Goal: Information Seeking & Learning: Learn about a topic

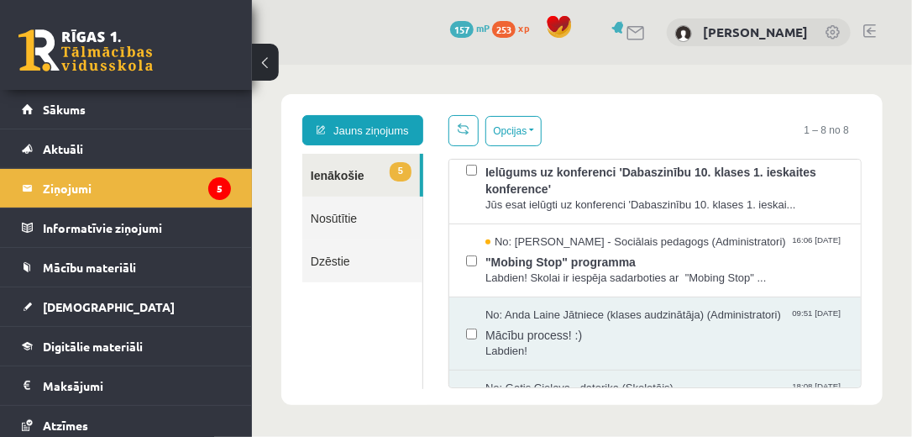
scroll to position [218, 0]
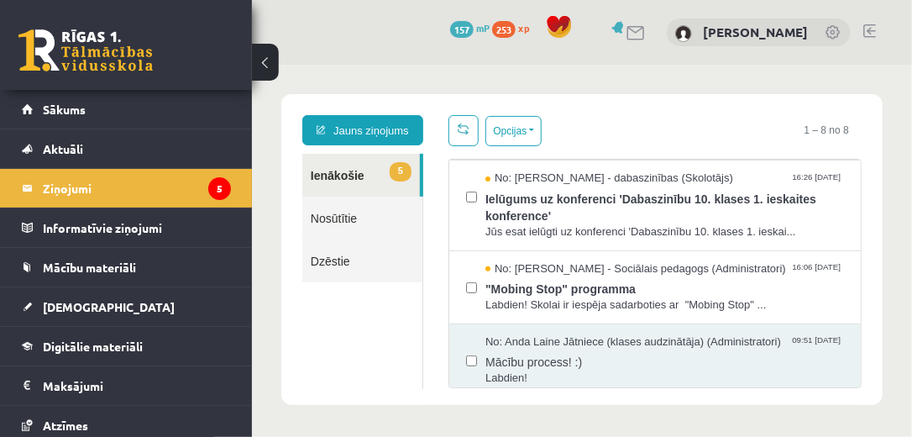
drag, startPoint x: 850, startPoint y: 272, endPoint x: 849, endPoint y: 254, distance: 18.5
click at [849, 254] on div "No: [PERSON_NAME] Jātniece (klases audzinātāja) (Administratori) 16:55 [DATE] Ā…" at bounding box center [653, 272] width 413 height 229
click at [589, 293] on span ""Mobing Stop" programma" at bounding box center [663, 285] width 359 height 21
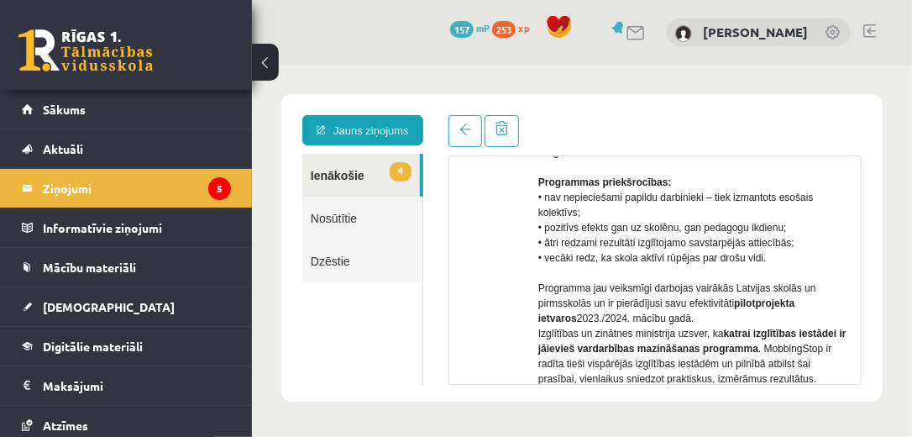
scroll to position [0, 0]
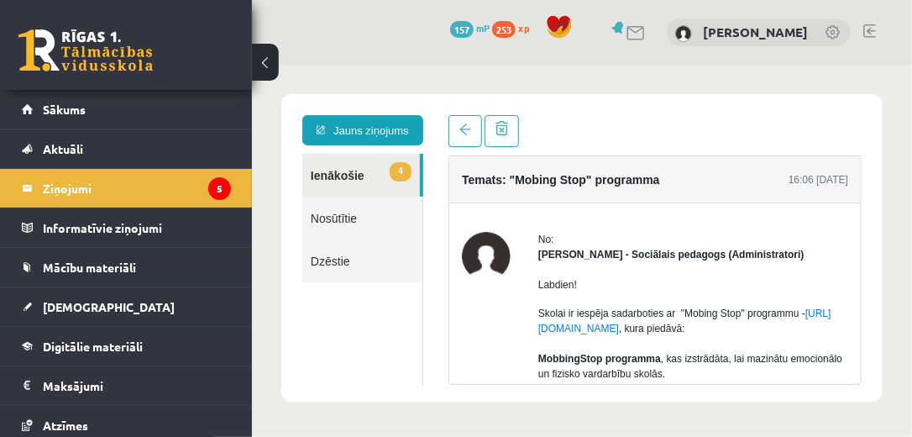
click at [342, 170] on link "4 Ienākošie" at bounding box center [360, 174] width 118 height 43
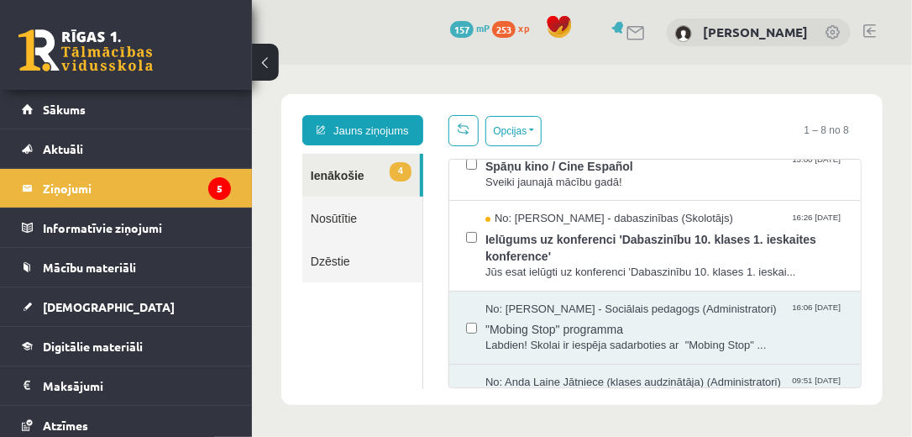
scroll to position [138, 0]
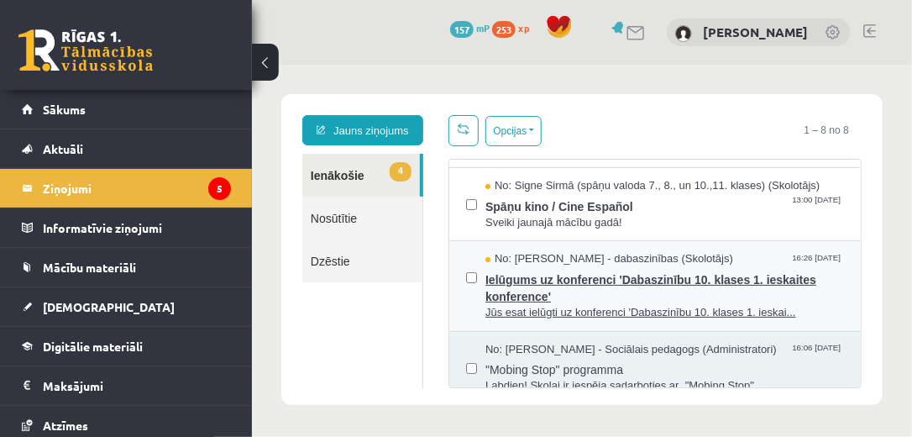
click at [650, 269] on span "Ielūgums uz konferenci 'Dabaszinību 10. klases 1. ieskaites konference'" at bounding box center [663, 285] width 359 height 38
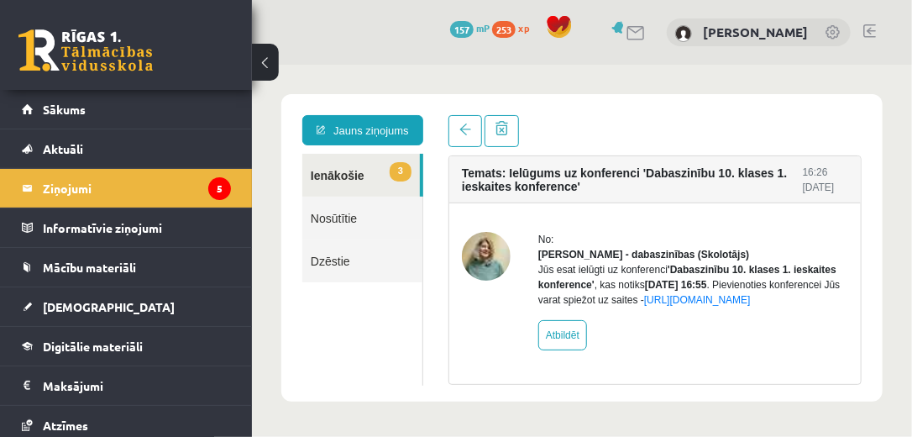
scroll to position [0, 0]
click at [462, 136] on link at bounding box center [464, 130] width 34 height 32
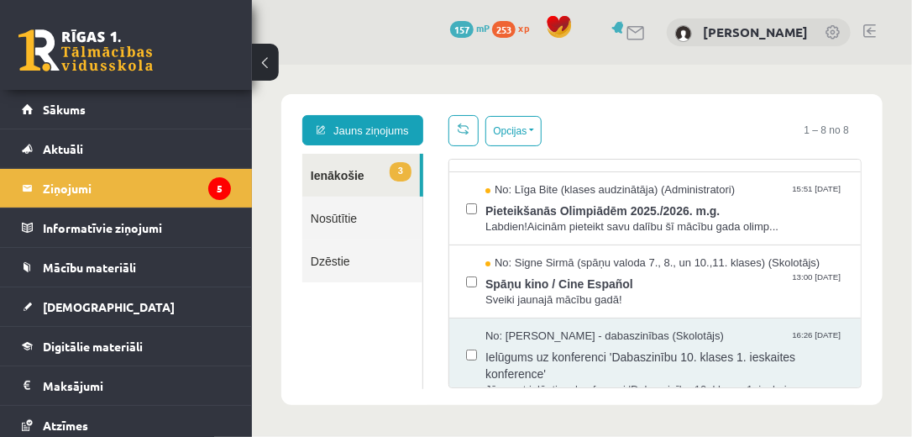
scroll to position [65, 0]
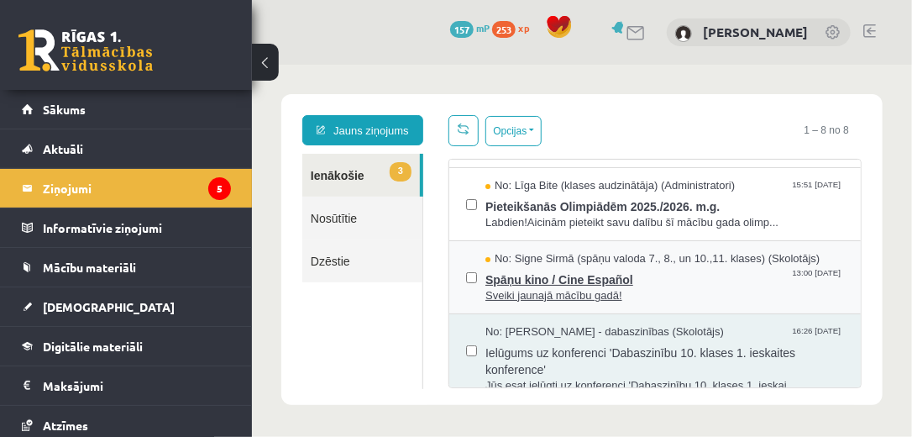
click at [588, 278] on span "Spāņu kino / Cine Español" at bounding box center [663, 276] width 359 height 21
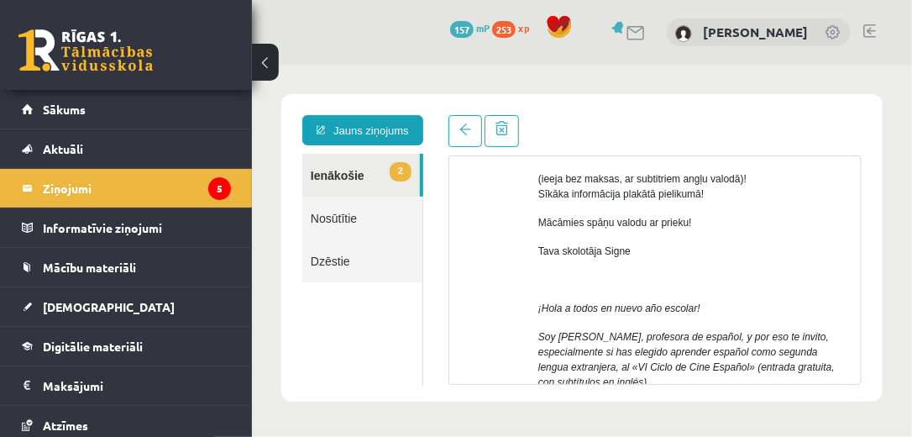
scroll to position [298, 0]
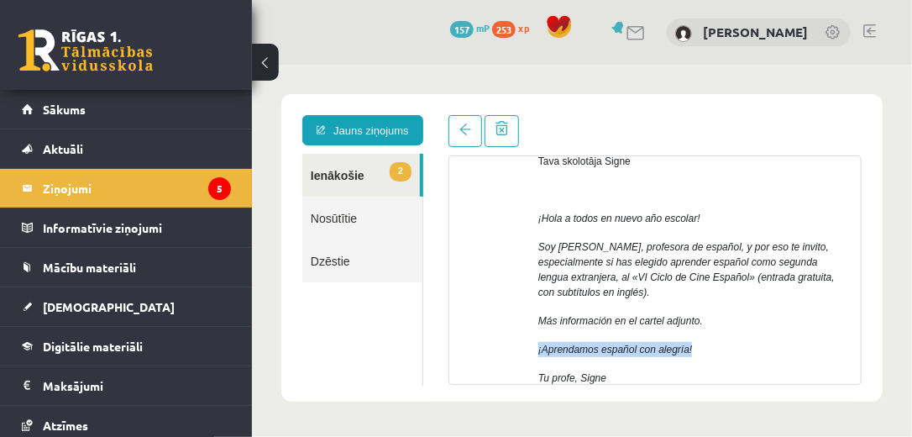
drag, startPoint x: 868, startPoint y: 290, endPoint x: 872, endPoint y: 316, distance: 26.4
click at [872, 316] on div "Temats: Spāņu kino / Cine Español 13:00 [DATE] No: [PERSON_NAME] (spāņu valoda …" at bounding box center [654, 249] width 438 height 270
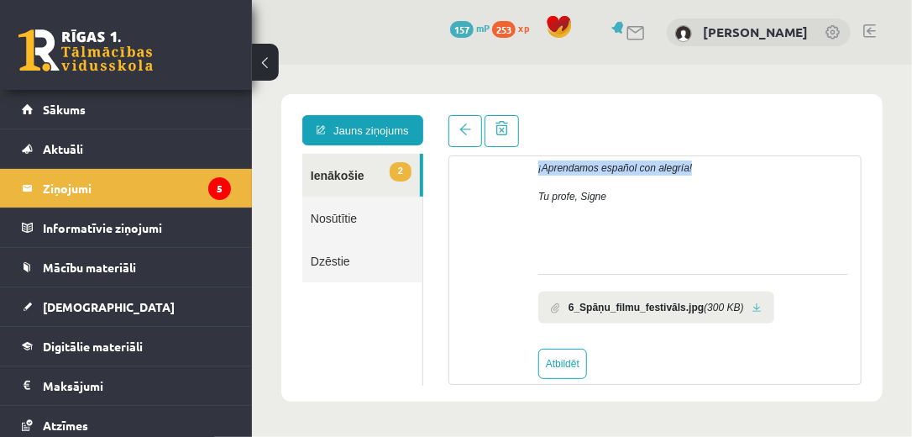
scroll to position [487, 0]
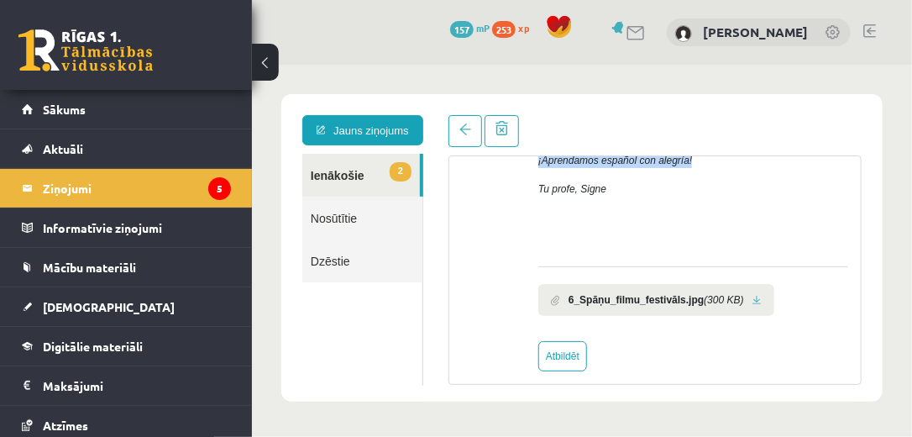
click at [751, 294] on link at bounding box center [755, 299] width 9 height 11
click at [458, 128] on span at bounding box center [464, 129] width 12 height 12
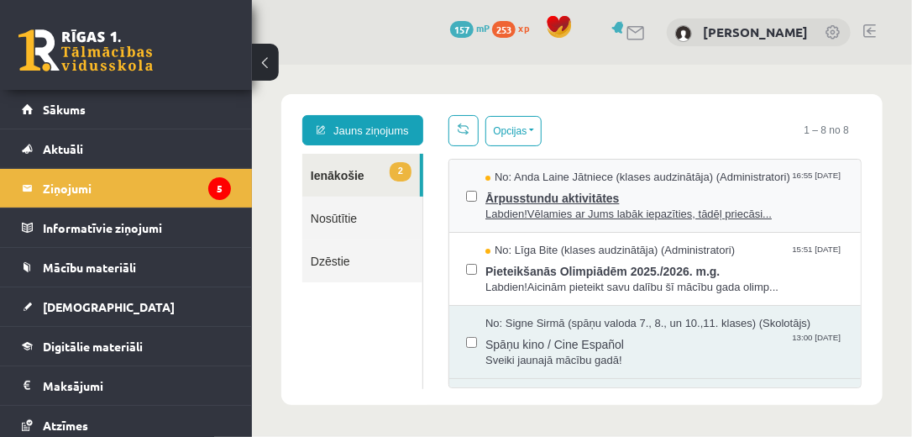
scroll to position [0, 0]
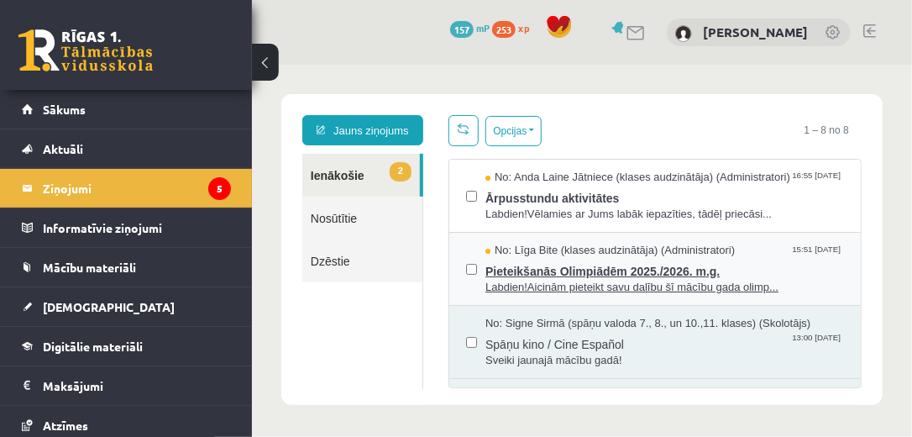
click at [625, 258] on span "Pieteikšanās Olimpiādēm 2025./2026. m.g." at bounding box center [663, 268] width 359 height 21
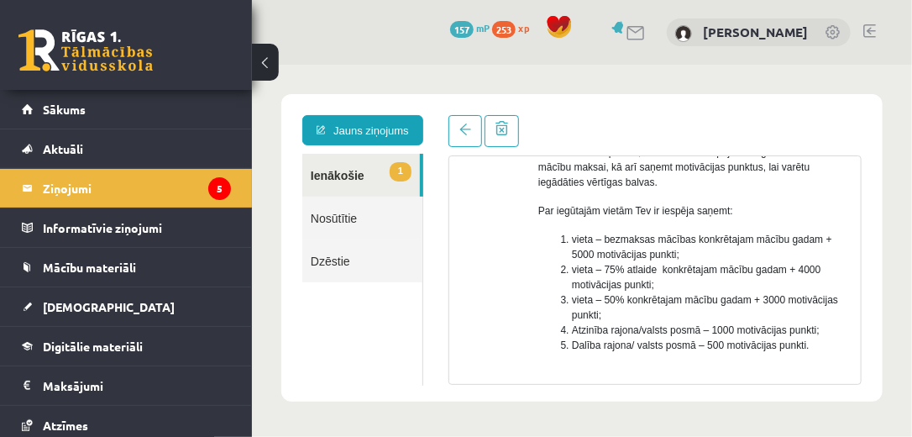
scroll to position [299, 0]
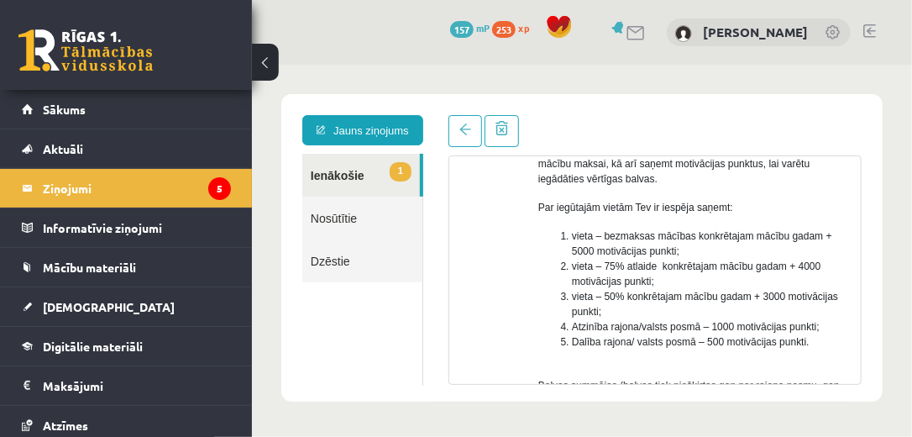
click at [861, 270] on div "Temats: Pieteikšanās Olimpiādēm 2025./2026. m.g. 15:51 [DATE] No: [PERSON_NAME]…" at bounding box center [654, 249] width 438 height 270
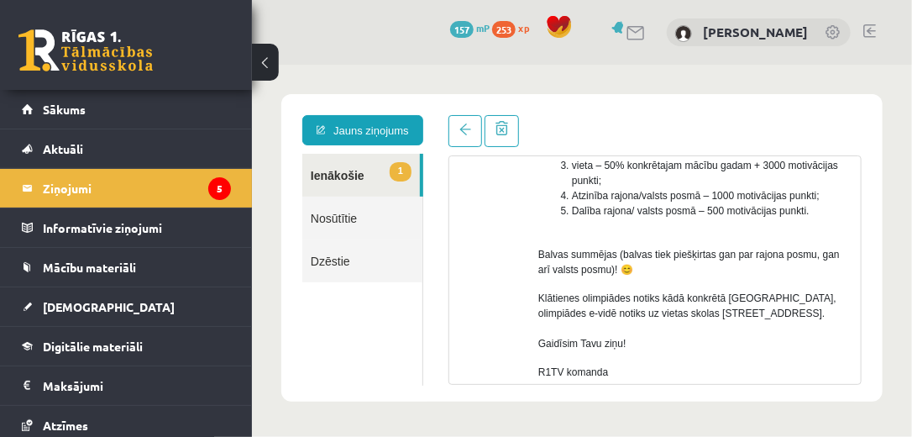
scroll to position [440, 0]
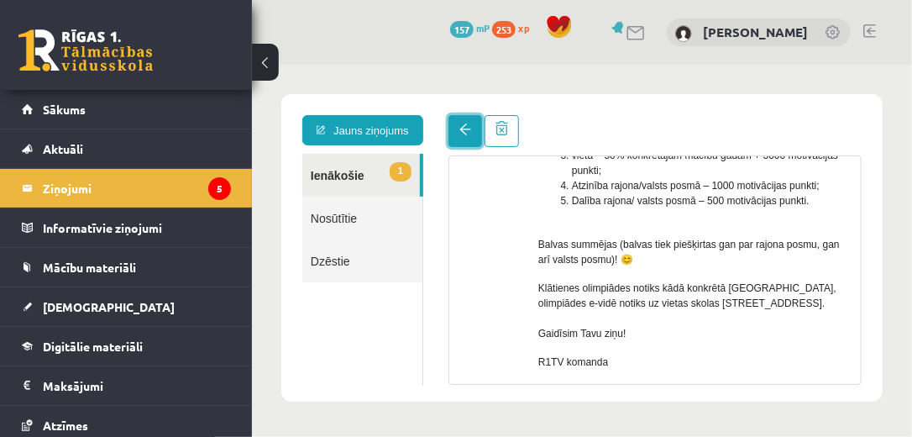
click at [465, 120] on link at bounding box center [464, 130] width 34 height 32
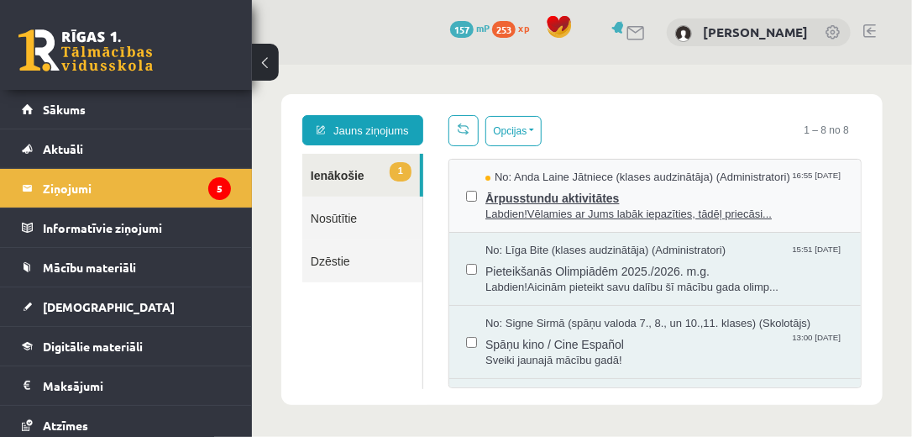
scroll to position [0, 0]
click at [589, 187] on span "Ārpusstundu aktivitātes" at bounding box center [663, 195] width 359 height 21
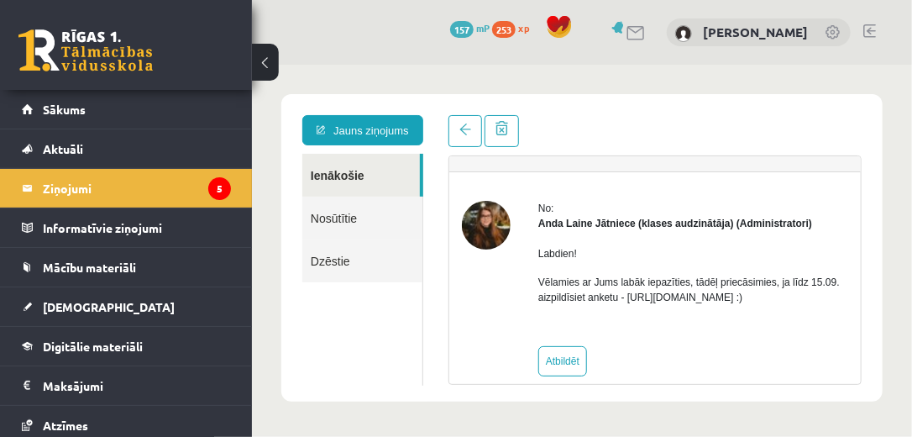
scroll to position [35, 0]
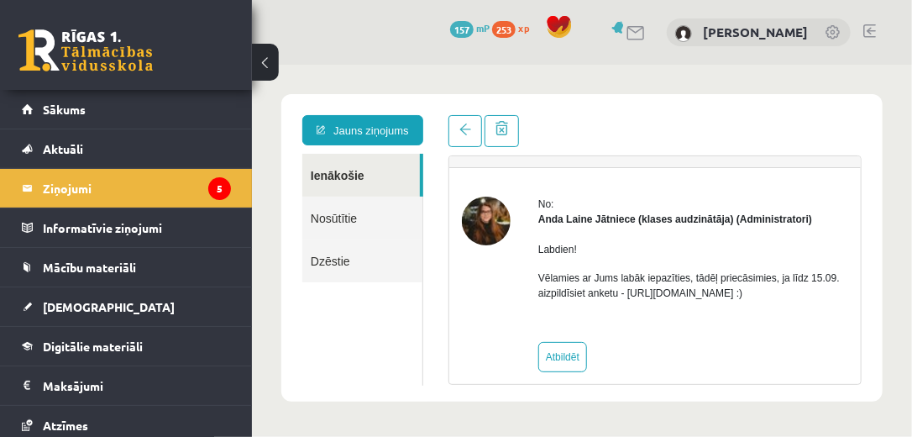
drag, startPoint x: 624, startPoint y: 290, endPoint x: 809, endPoint y: 290, distance: 184.7
click at [809, 290] on p "Vēlamies ar Jums labāk iepazīties, tādēļ priecāsimies, ja līdz 15.09. aizpildīs…" at bounding box center [692, 285] width 310 height 30
copy p "[URL][DOMAIN_NAME]"
click at [525, 158] on div "Temats: Ārpusstundu aktivitātes 16:55 [DATE]" at bounding box center [653, 143] width 411 height 47
click at [59, 190] on legend "Ziņojumi 5" at bounding box center [137, 188] width 188 height 39
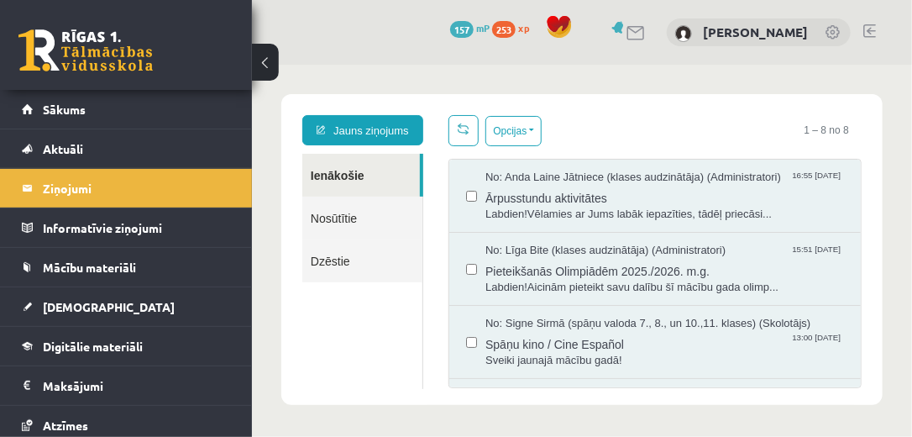
scroll to position [0, 0]
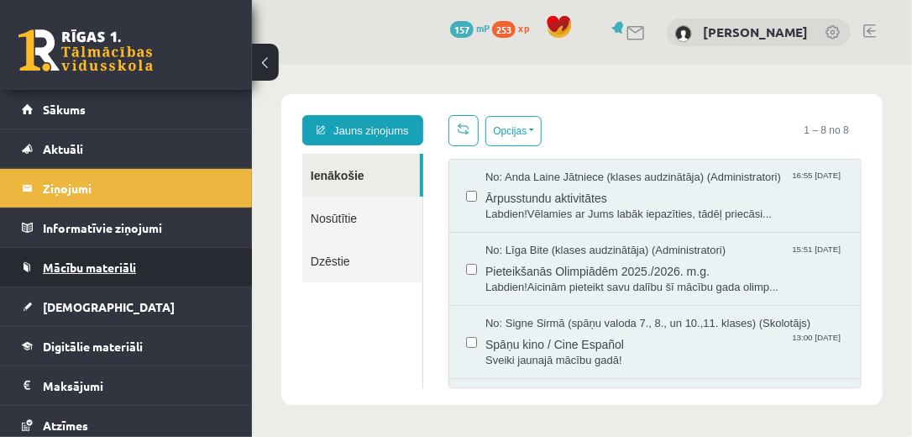
click at [118, 265] on span "Mācību materiāli" at bounding box center [89, 266] width 93 height 15
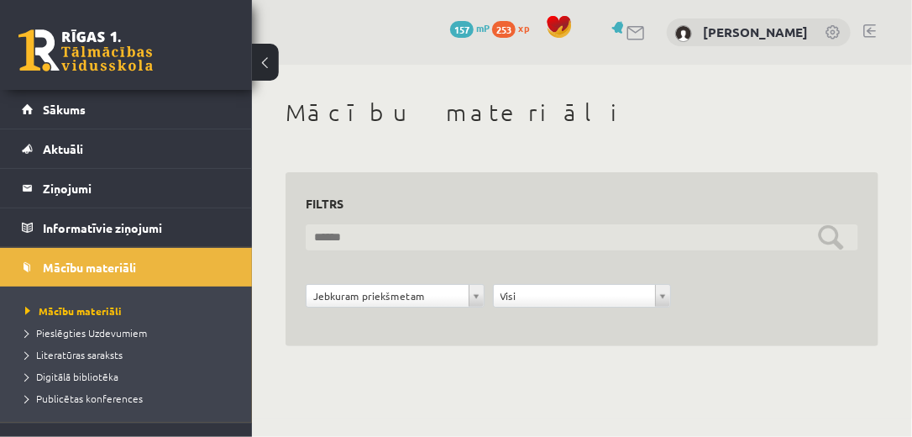
click at [347, 238] on input "text" at bounding box center [582, 237] width 552 height 26
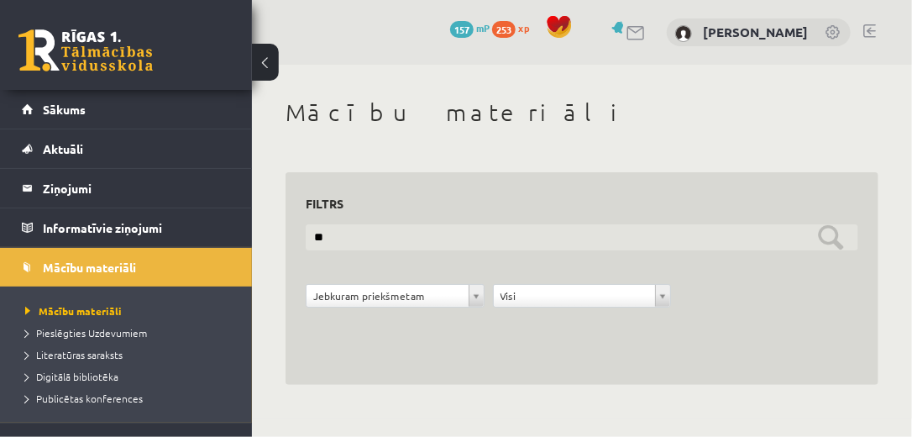
type input "*"
click at [836, 241] on input "text" at bounding box center [582, 237] width 552 height 26
click at [838, 240] on input "**********" at bounding box center [582, 237] width 552 height 26
type input "*"
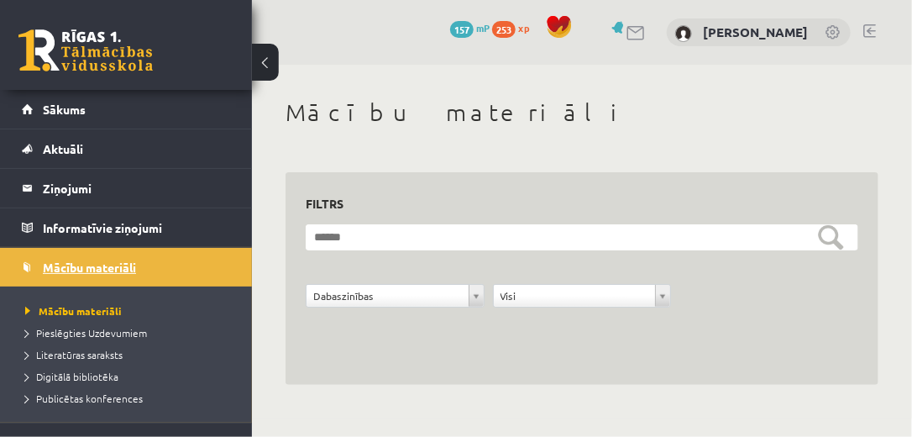
click at [204, 270] on link "Mācību materiāli" at bounding box center [126, 267] width 209 height 39
